Goal: Navigation & Orientation: Find specific page/section

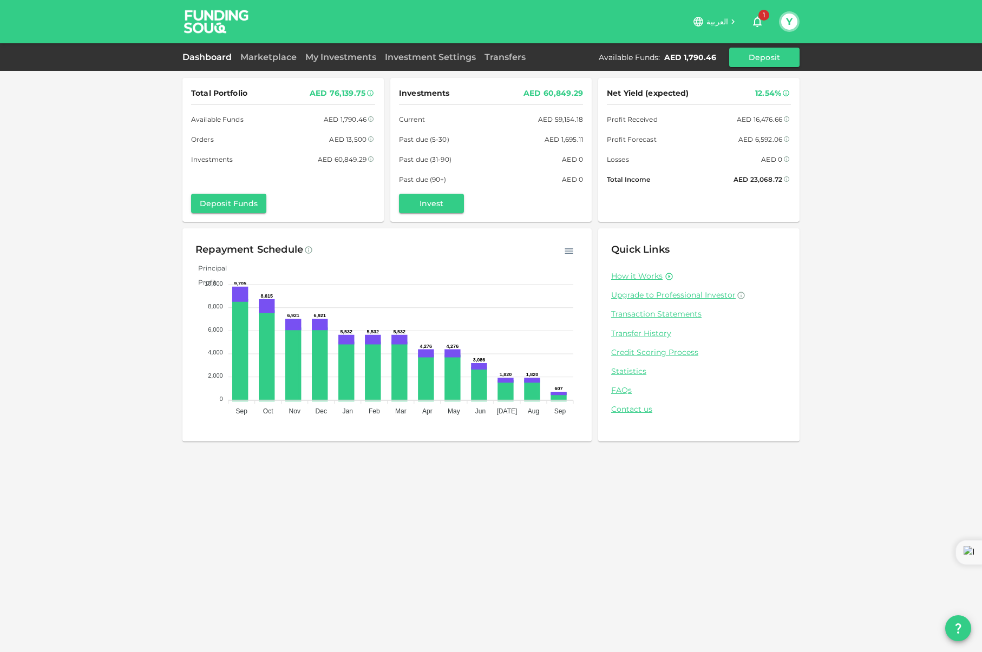
click at [193, 63] on div "Dashboard" at bounding box center [209, 57] width 54 height 13
click at [198, 58] on link "Dashboard" at bounding box center [209, 57] width 54 height 10
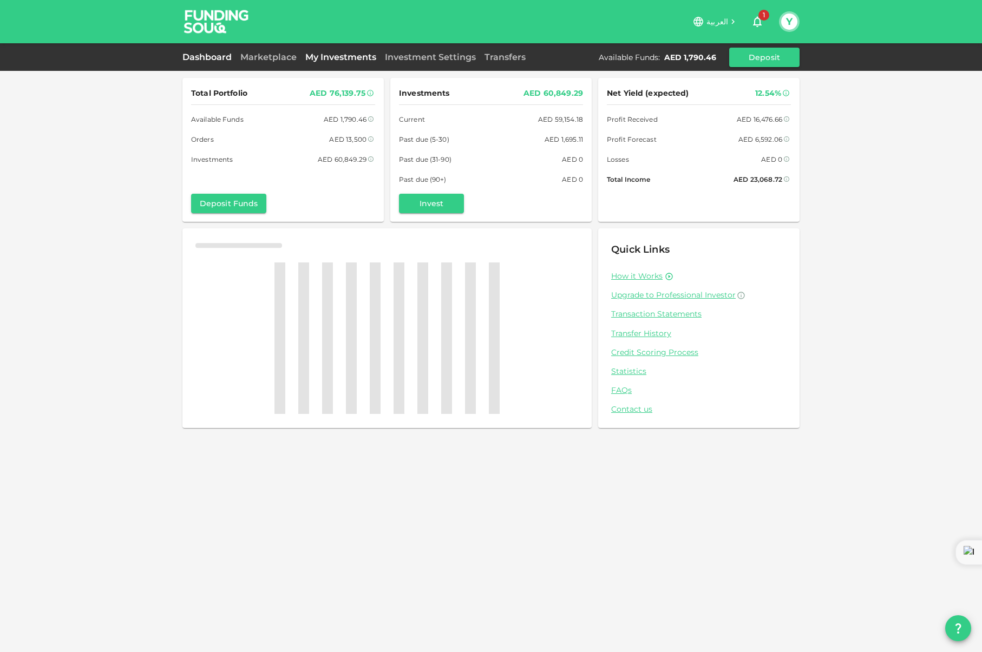
click at [326, 54] on link "My Investments" at bounding box center [341, 57] width 80 height 10
